Goal: Transaction & Acquisition: Subscribe to service/newsletter

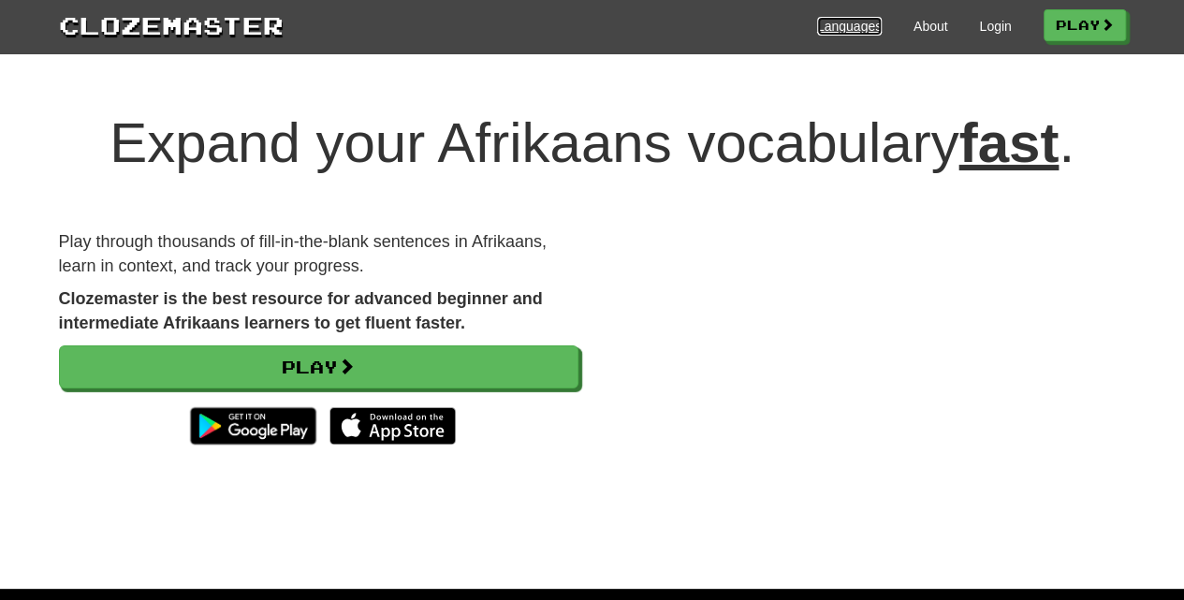
click at [837, 21] on link "Languages" at bounding box center [849, 26] width 65 height 19
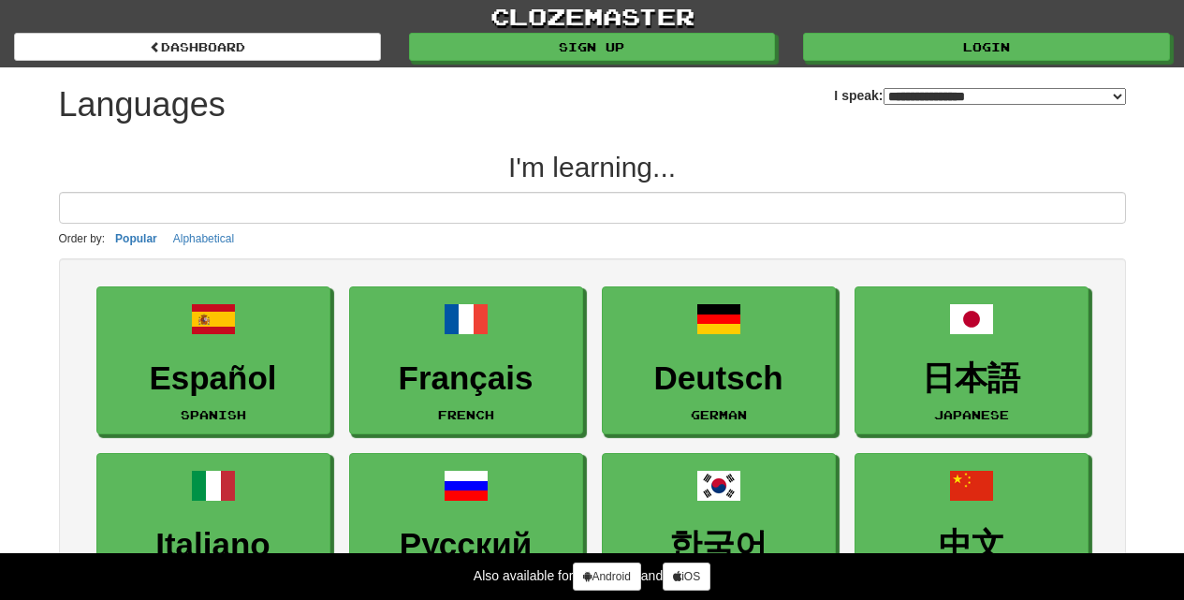
select select "*******"
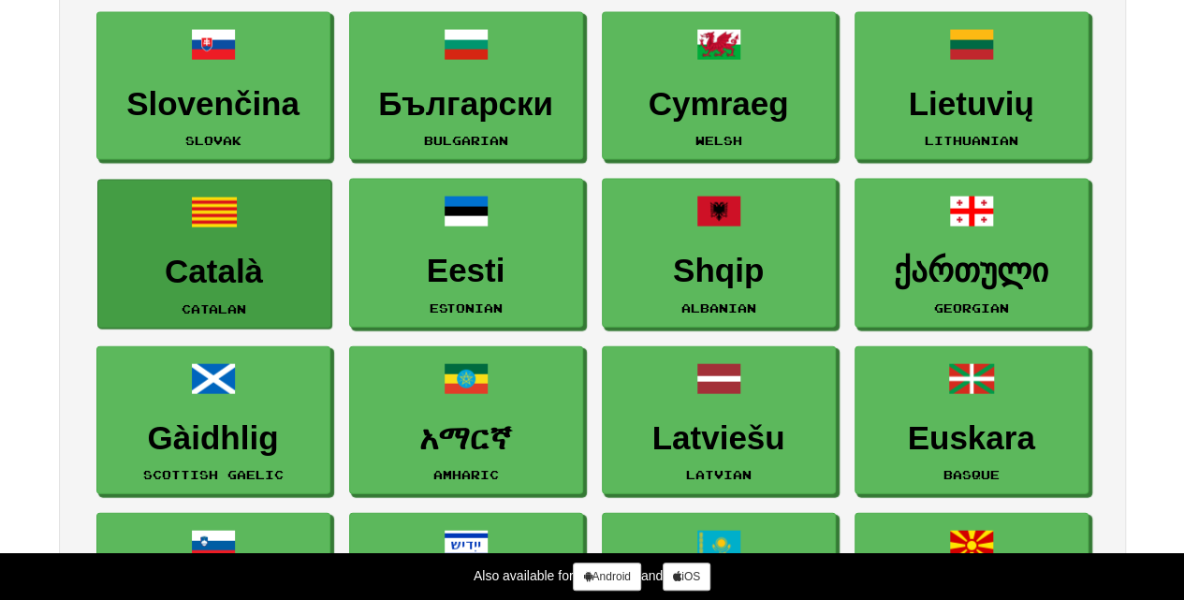
scroll to position [1996, 0]
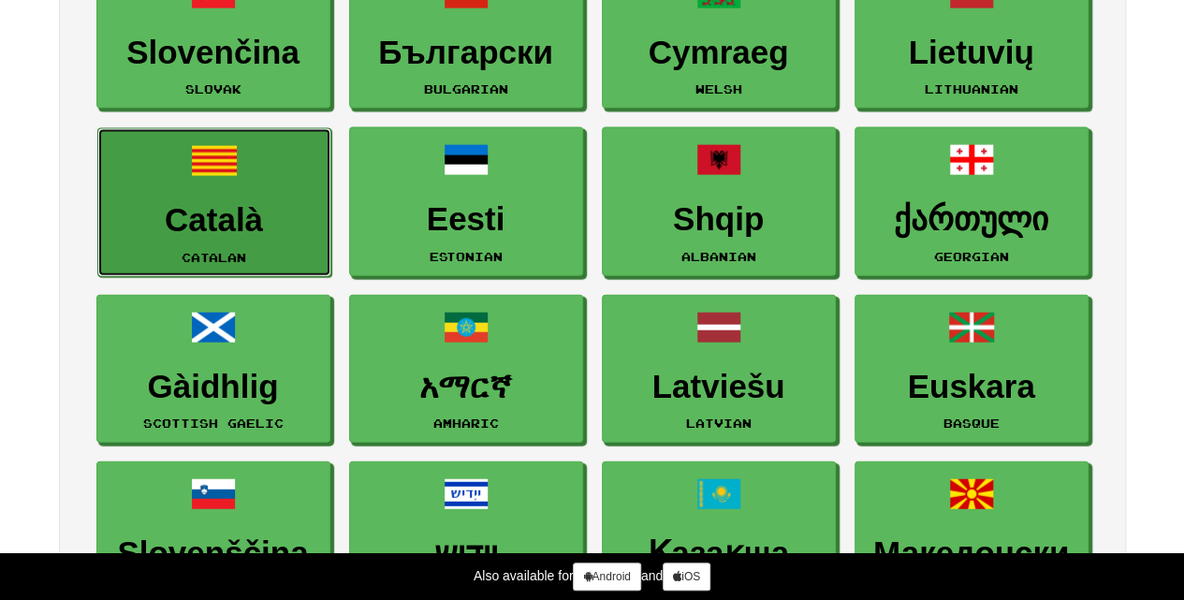
click at [226, 189] on link "Català Catalan" at bounding box center [214, 202] width 234 height 149
